Goal: Navigation & Orientation: Find specific page/section

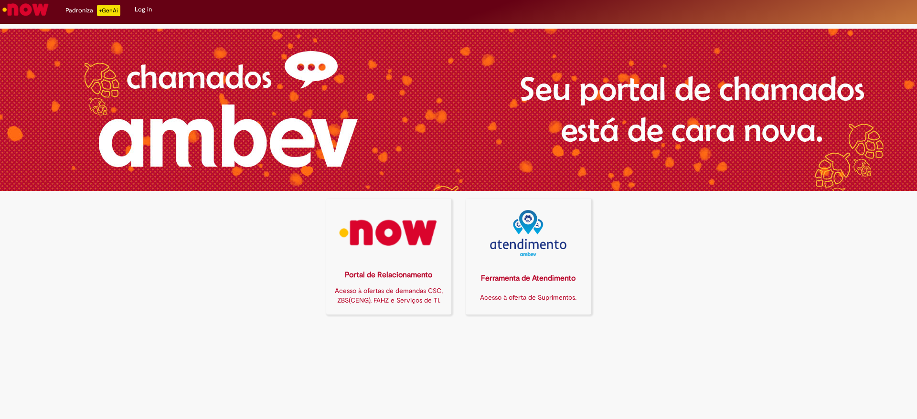
drag, startPoint x: 380, startPoint y: 232, endPoint x: 378, endPoint y: 227, distance: 5.1
click at [380, 232] on img at bounding box center [388, 233] width 113 height 46
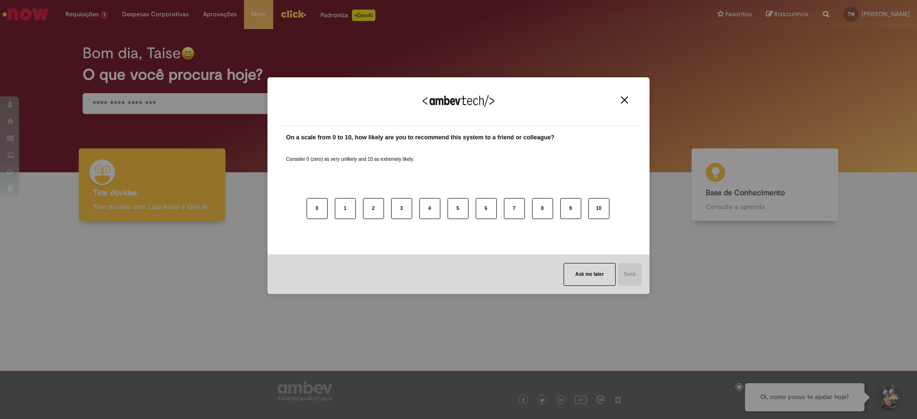
click at [626, 98] on img "Close" at bounding box center [624, 99] width 7 height 7
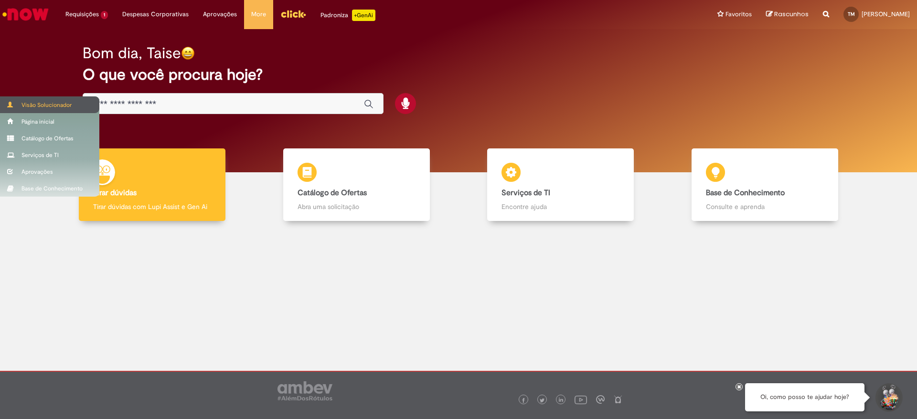
click at [20, 104] on div "Visão Solucionador" at bounding box center [49, 104] width 99 height 17
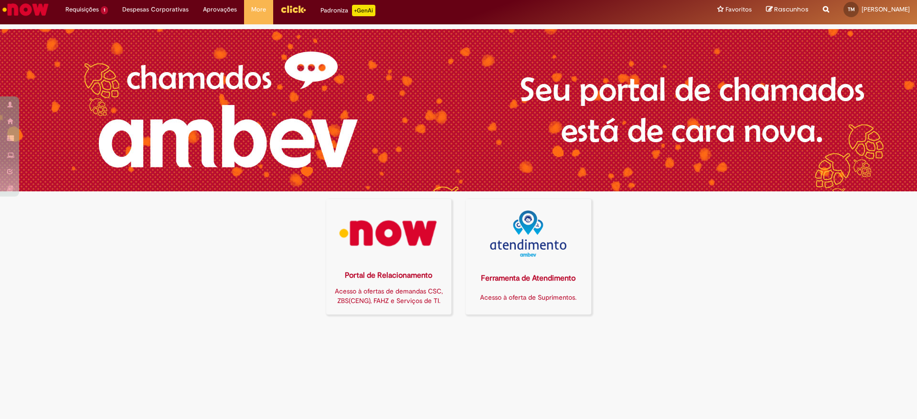
click at [293, 17] on link "Menu Cabeçalho" at bounding box center [293, 9] width 40 height 29
